Goal: Information Seeking & Learning: Learn about a topic

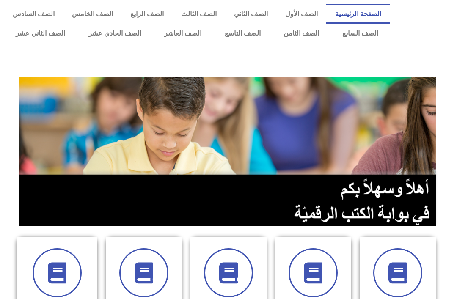
click at [124, 37] on link "الصف الحادي عشر" at bounding box center [115, 33] width 76 height 19
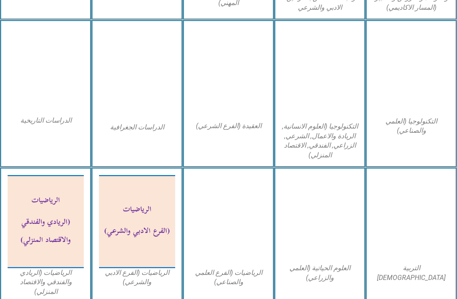
scroll to position [386, 0]
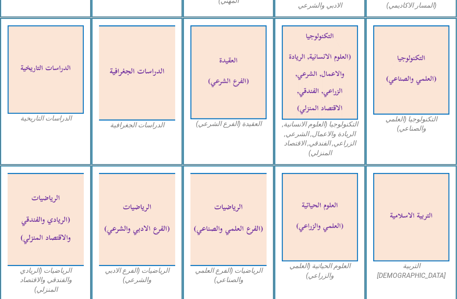
click at [240, 204] on img at bounding box center [228, 219] width 76 height 93
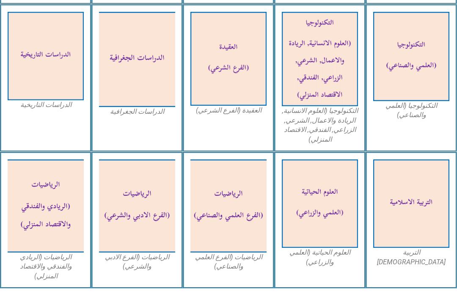
click at [222, 206] on img at bounding box center [228, 205] width 76 height 93
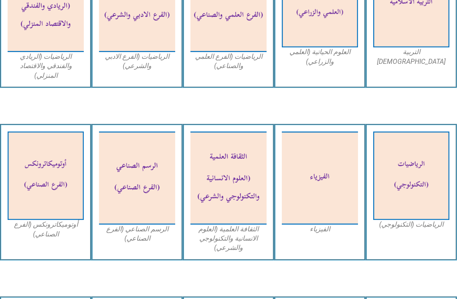
scroll to position [600, 0]
click at [328, 167] on img at bounding box center [320, 178] width 76 height 93
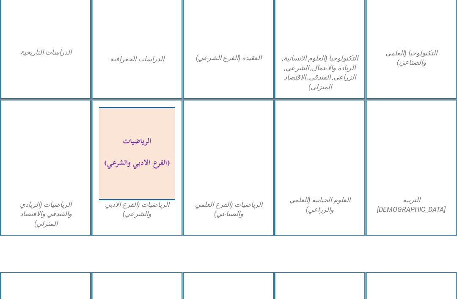
scroll to position [452, 0]
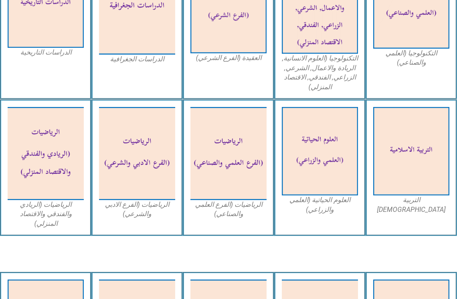
click at [251, 139] on img at bounding box center [228, 153] width 76 height 93
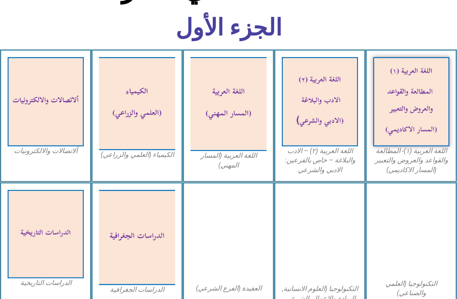
scroll to position [211, 0]
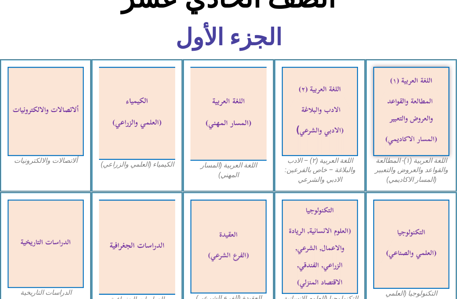
click at [151, 119] on img at bounding box center [137, 113] width 76 height 93
click at [245, 140] on img at bounding box center [228, 114] width 76 height 94
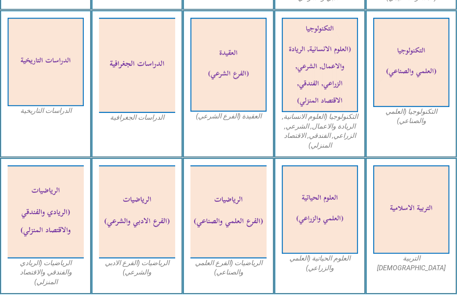
scroll to position [393, 0]
click at [241, 236] on img at bounding box center [228, 211] width 76 height 93
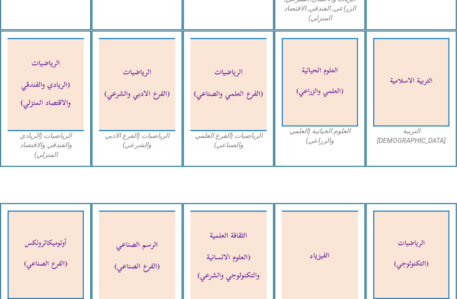
scroll to position [521, 0]
click at [330, 107] on img at bounding box center [320, 82] width 76 height 88
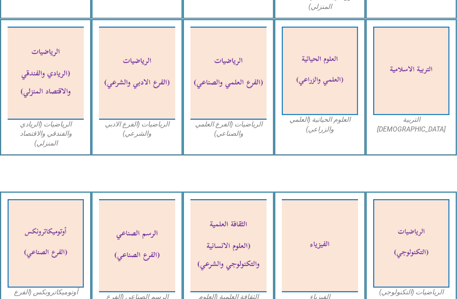
scroll to position [516, 0]
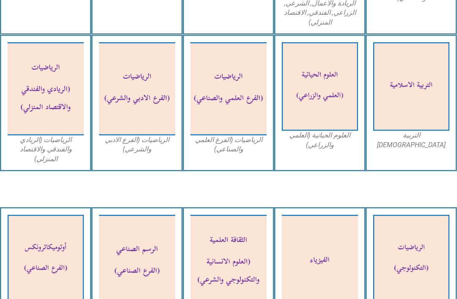
click at [318, 115] on img at bounding box center [320, 86] width 76 height 88
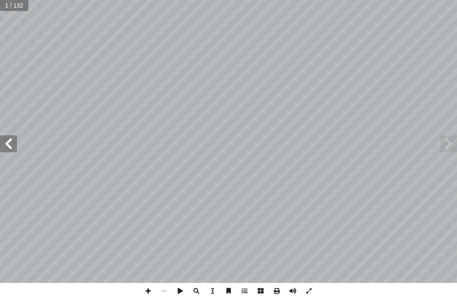
click at [451, 146] on span at bounding box center [448, 143] width 17 height 17
click at [453, 150] on span at bounding box center [448, 143] width 17 height 17
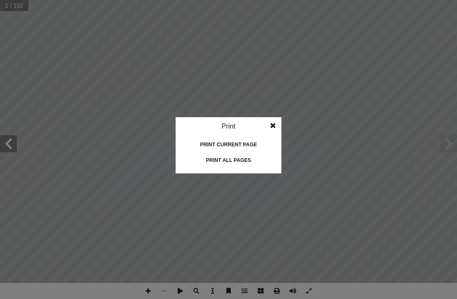
click at [254, 156] on div "Print all pages" at bounding box center [228, 161] width 85 height 14
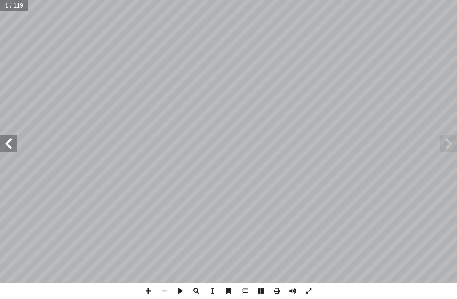
click at [455, 149] on span at bounding box center [448, 143] width 17 height 17
click at [450, 145] on span at bounding box center [448, 143] width 17 height 17
